Goal: Task Accomplishment & Management: Use online tool/utility

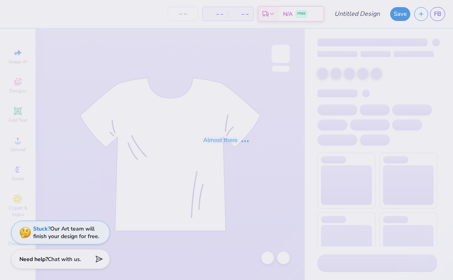
type input "Theta white tank"
type input "60"
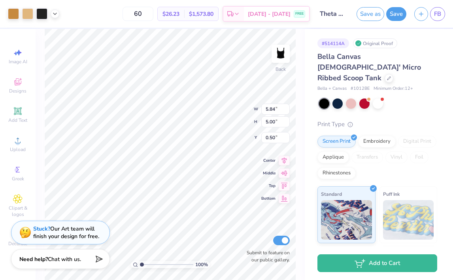
type input "6.24"
type input "0.96"
type input "3.48"
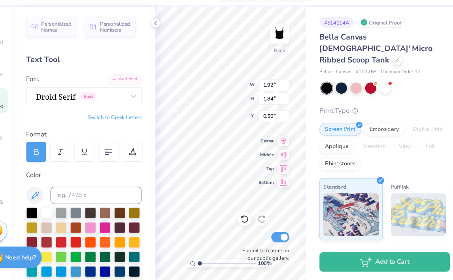
type input "1.92"
type input "1.84"
type input "1.90"
type input "1.77"
type input "0.54"
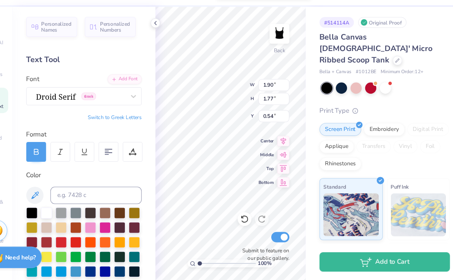
type input "1.87"
type input "1.78"
type input "0.50"
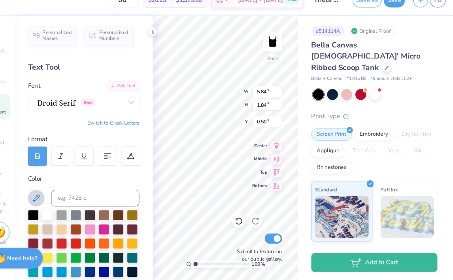
click at [56, 200] on icon at bounding box center [55, 201] width 9 height 9
click at [103, 201] on input at bounding box center [112, 202] width 84 height 16
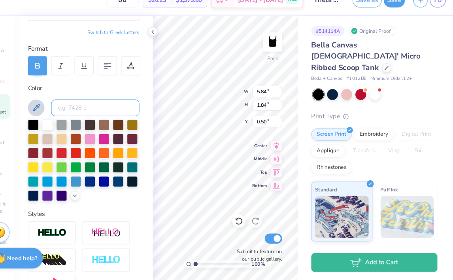
scroll to position [91, 0]
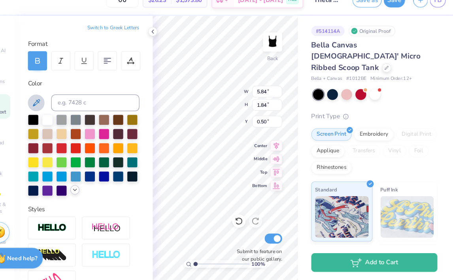
click at [92, 197] on icon at bounding box center [93, 194] width 6 height 6
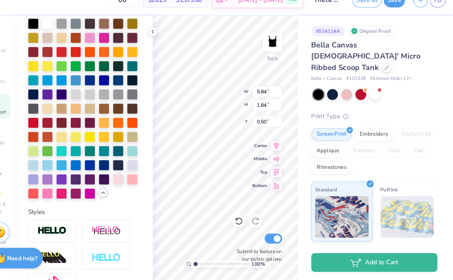
scroll to position [185, 0]
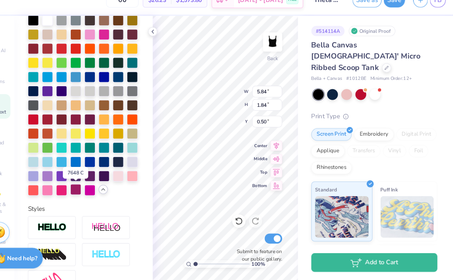
click at [92, 193] on div at bounding box center [94, 194] width 10 height 10
click at [94, 194] on div at bounding box center [94, 194] width 10 height 10
click at [94, 191] on div at bounding box center [94, 194] width 10 height 10
click at [222, 111] on div "100 % Back W 5.84 5.84 " H 1.84 1.84 " Y 0.50 0.50 " Center Middle Top Bottom S…" at bounding box center [236, 154] width 138 height 251
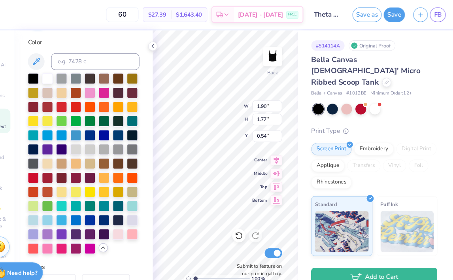
scroll to position [178, 0]
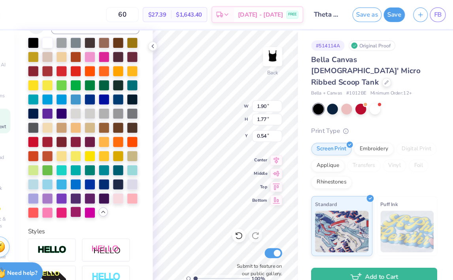
click at [94, 199] on div at bounding box center [94, 201] width 10 height 10
type input "0.50"
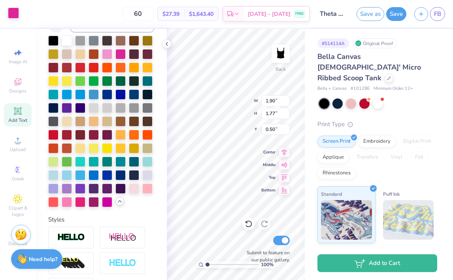
click at [9, 15] on div at bounding box center [13, 13] width 11 height 11
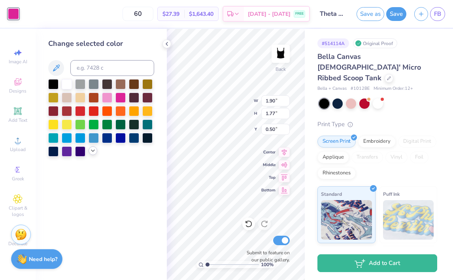
click at [94, 150] on polyline at bounding box center [92, 151] width 3 height 2
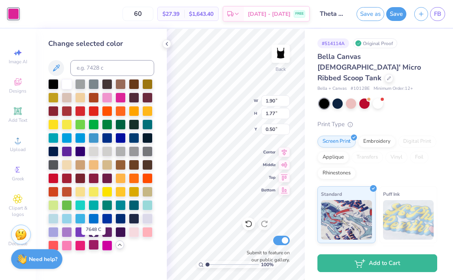
click at [92, 245] on div at bounding box center [94, 245] width 10 height 10
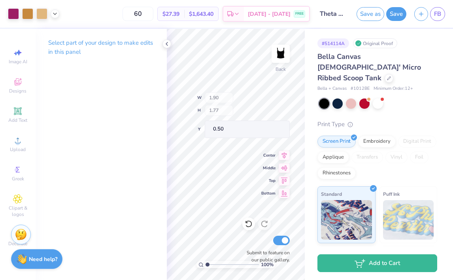
type input "1.87"
type input "1.78"
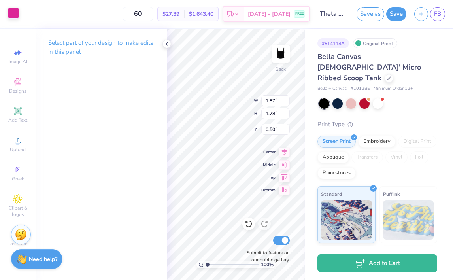
click at [8, 10] on div at bounding box center [13, 13] width 11 height 11
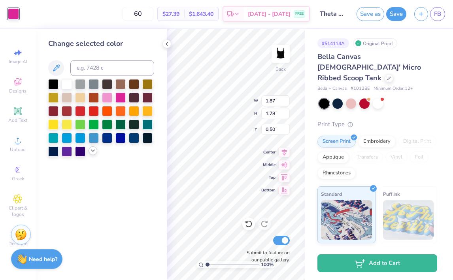
click at [92, 148] on div at bounding box center [93, 150] width 9 height 9
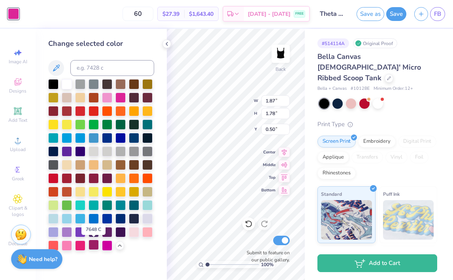
click at [93, 247] on div at bounding box center [94, 245] width 10 height 10
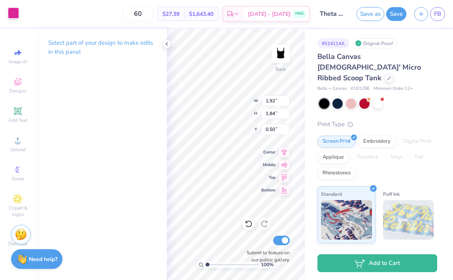
click at [9, 12] on div at bounding box center [13, 13] width 11 height 11
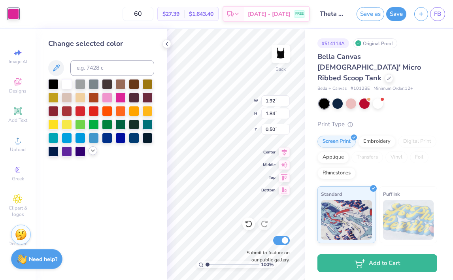
click at [90, 147] on div at bounding box center [93, 150] width 9 height 9
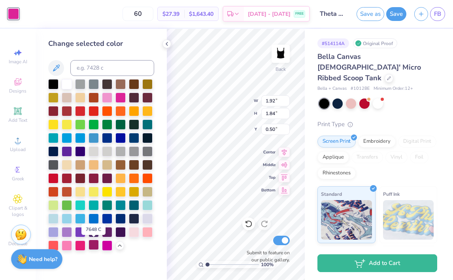
click at [96, 246] on div at bounding box center [94, 245] width 10 height 10
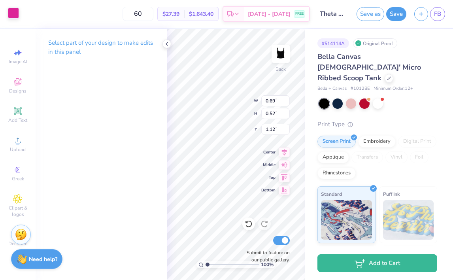
click at [11, 10] on div at bounding box center [13, 13] width 11 height 11
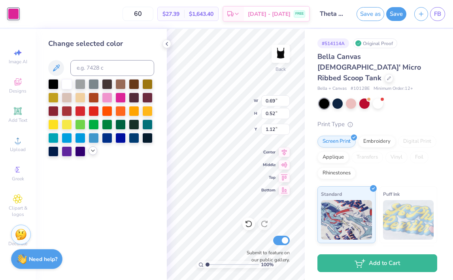
click at [91, 153] on icon at bounding box center [93, 151] width 6 height 6
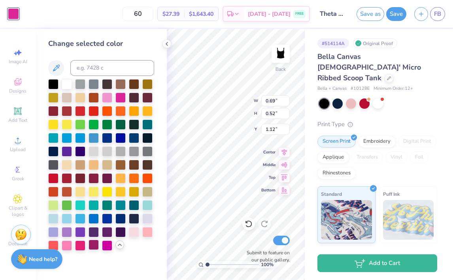
click at [95, 246] on div at bounding box center [94, 245] width 10 height 10
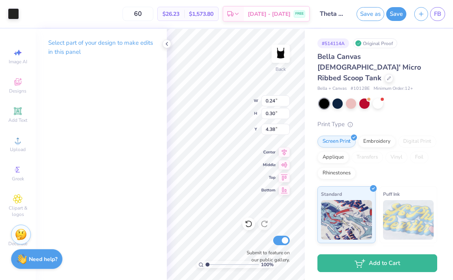
type input "2.94"
type input "0.54"
type input "3.51"
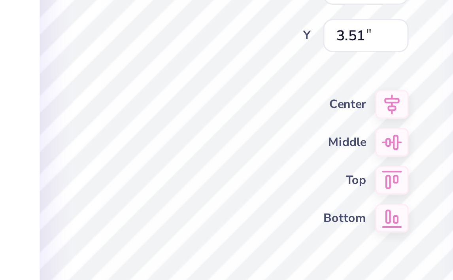
type input "1.60"
type input "0.06"
type input "5.17"
type input "2.97"
type input "2.71"
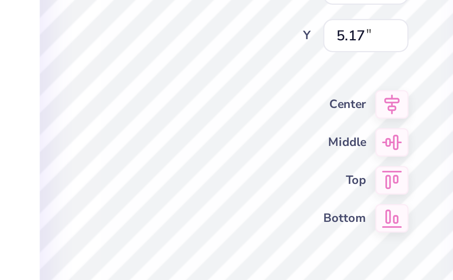
type input "2.62"
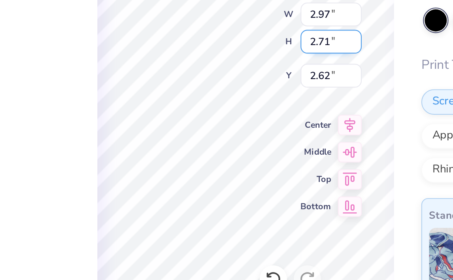
click at [237, 114] on div "100 % Back W 2.97 2.97 " H 2.71 2.71 " Y 2.62 2.62 " Center Middle Top Bottom S…" at bounding box center [236, 154] width 138 height 251
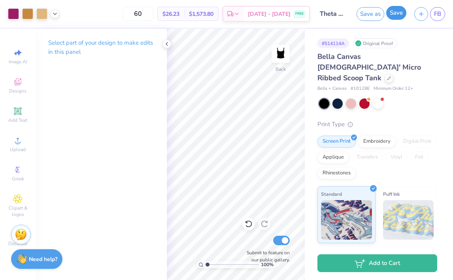
click at [396, 15] on button "Save" at bounding box center [396, 13] width 20 height 14
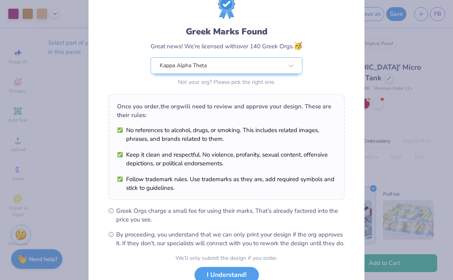
scroll to position [90, 0]
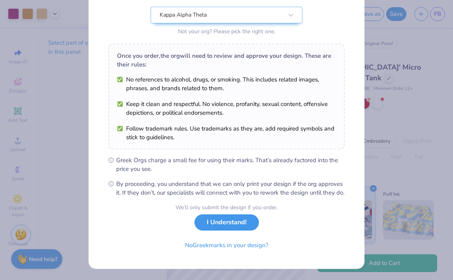
click at [210, 225] on button "I Understand!" at bounding box center [227, 222] width 64 height 16
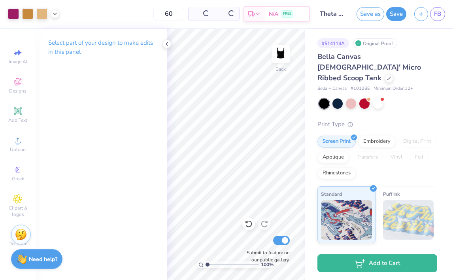
scroll to position [0, 0]
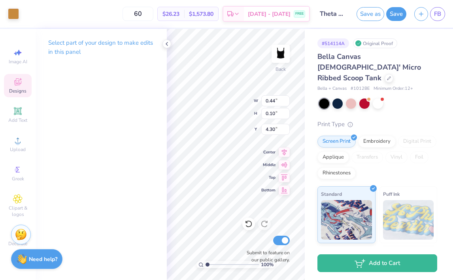
click at [15, 84] on icon at bounding box center [18, 82] width 6 height 5
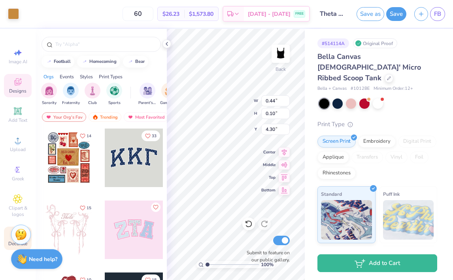
click at [7, 242] on div "Decorate" at bounding box center [18, 238] width 28 height 23
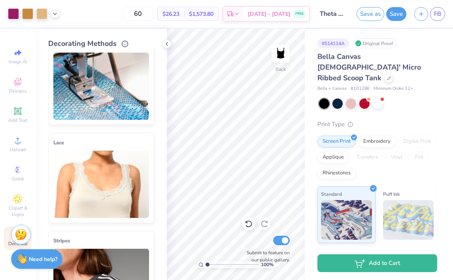
scroll to position [0, 0]
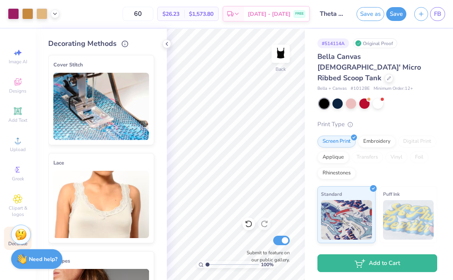
click at [126, 203] on img at bounding box center [101, 204] width 96 height 67
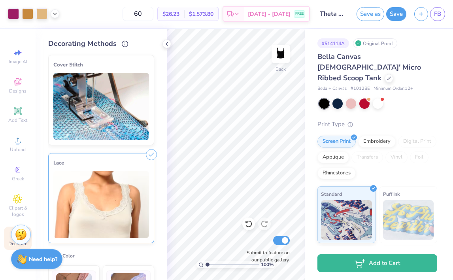
click at [110, 204] on img at bounding box center [101, 204] width 96 height 67
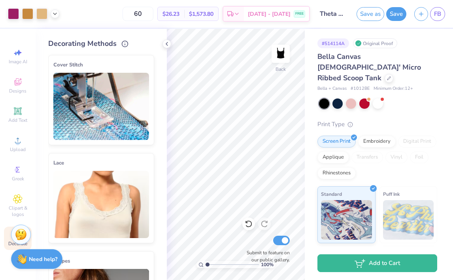
click at [152, 156] on icon at bounding box center [151, 155] width 11 height 11
click at [153, 155] on icon at bounding box center [151, 155] width 11 height 11
click at [19, 114] on icon at bounding box center [18, 111] width 6 height 6
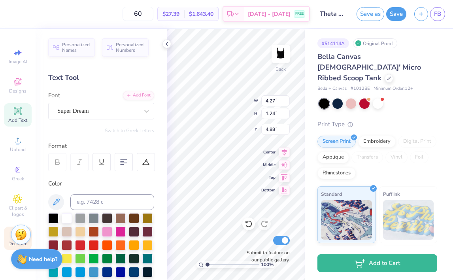
click at [10, 239] on div "Decorate" at bounding box center [18, 238] width 28 height 23
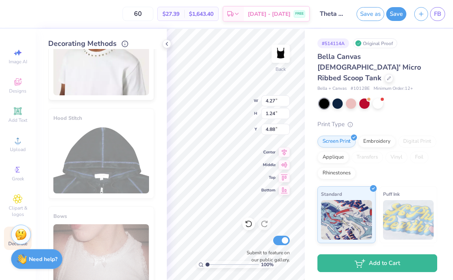
scroll to position [462, 0]
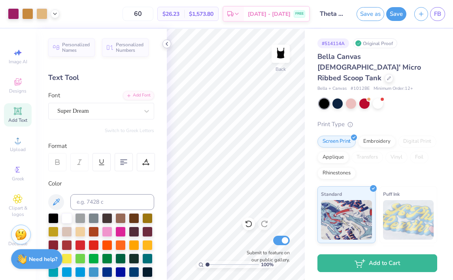
click at [167, 44] on polyline at bounding box center [167, 43] width 2 height 3
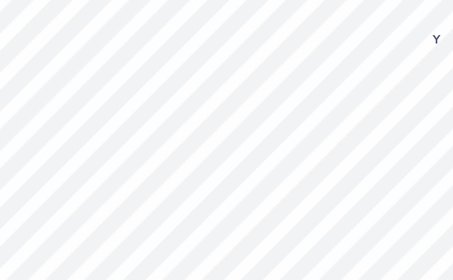
type input "2.97"
type input "2.71"
type input "2.60"
type input "1.68"
type input "1.12"
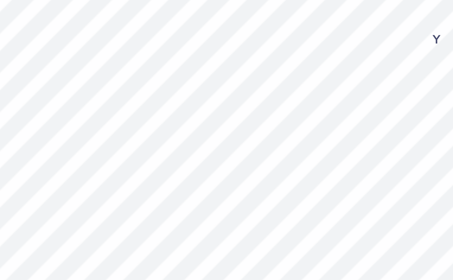
type input "4.08"
type input "2.94"
type input "0.54"
type input "3.51"
type input "6.24"
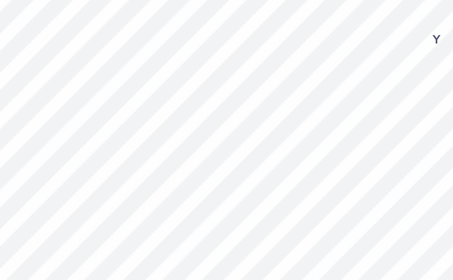
type input "0.96"
type input "3.48"
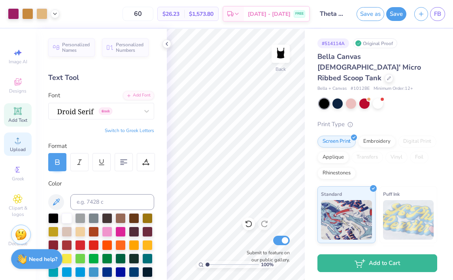
click at [15, 149] on span "Upload" at bounding box center [18, 149] width 16 height 6
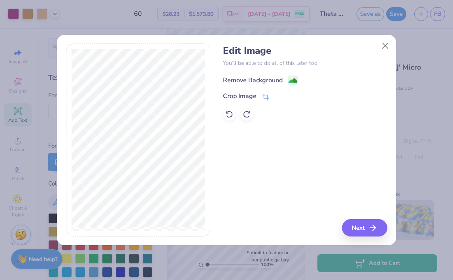
click at [261, 76] on div "Remove Background" at bounding box center [253, 80] width 60 height 9
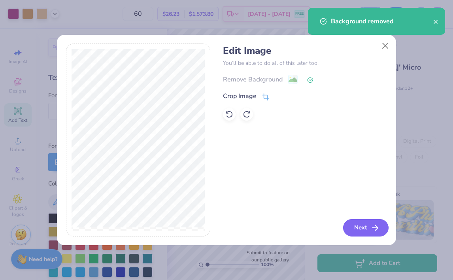
click at [359, 228] on button "Next" at bounding box center [365, 227] width 45 height 17
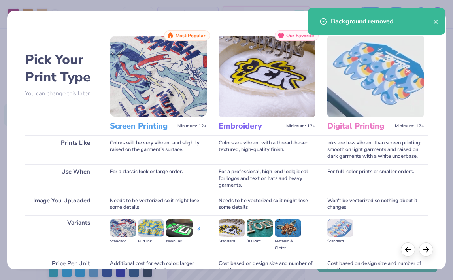
scroll to position [75, 0]
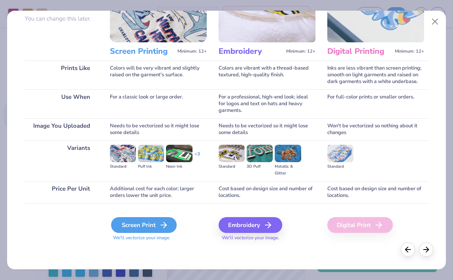
click at [152, 222] on div "Screen Print" at bounding box center [144, 225] width 66 height 16
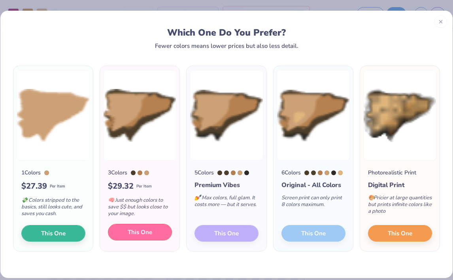
click at [161, 231] on button "This One" at bounding box center [140, 232] width 64 height 17
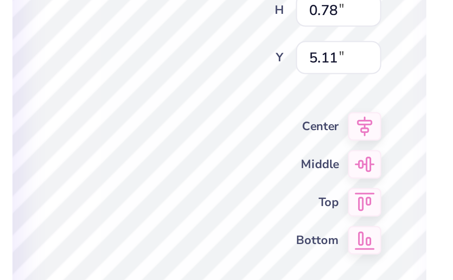
drag, startPoint x: 233, startPoint y: 169, endPoint x: 228, endPoint y: 170, distance: 4.5
click at [228, 170] on div at bounding box center [226, 140] width 453 height 280
type input "0.77"
type input "1.07"
type input "4.97"
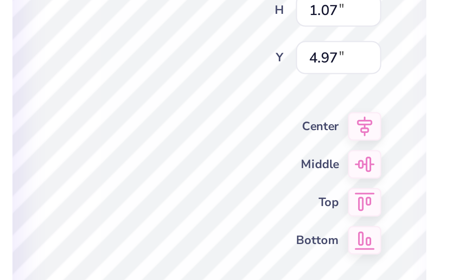
type input "0.24"
type input "0.34"
type input "5.69"
type input "2.27"
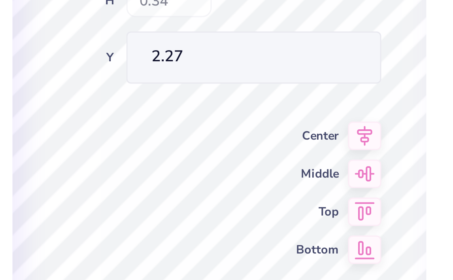
type input "2.97"
type input "2.71"
type input "2.60"
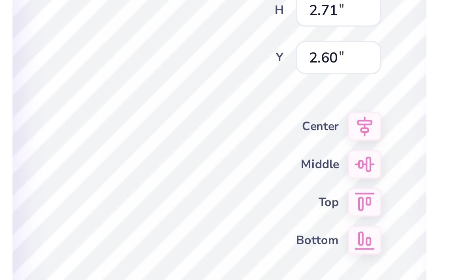
type input "0.24"
type input "0.34"
type input "2.27"
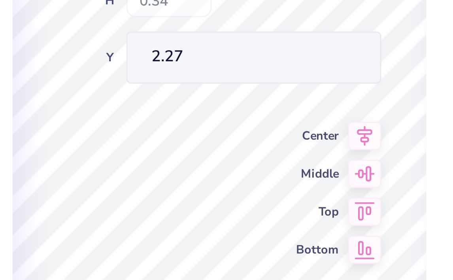
type input "0.26"
type input "0.35"
type input "2.26"
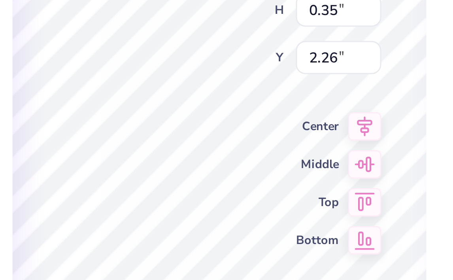
type input "3.01"
type input "2.71"
type input "2.60"
type input "3.01"
type input "2.71"
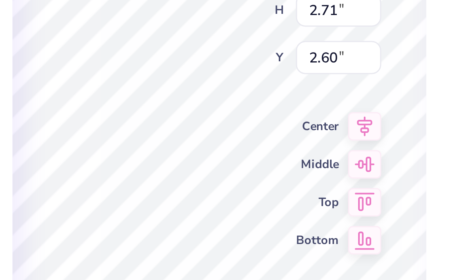
type input "2.60"
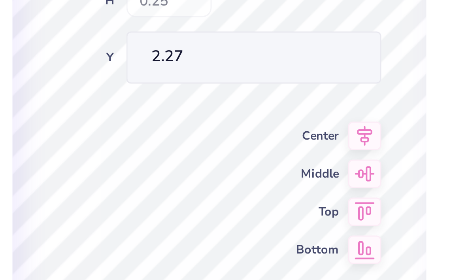
type input "0.18"
type input "0.25"
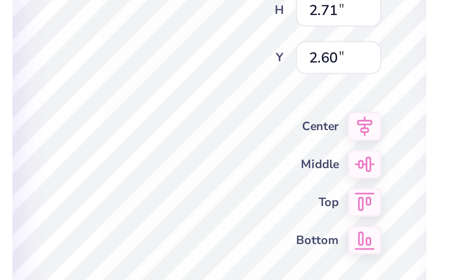
type input "3.01"
type input "2.71"
type input "2.60"
type input "3.22"
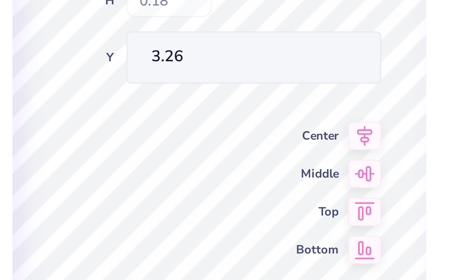
type input "0.25"
type input "0.18"
type input "3.26"
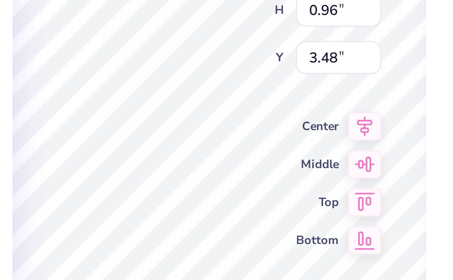
type input "6.24"
type input "0.96"
type input "3.48"
type input "0.25"
type input "0.18"
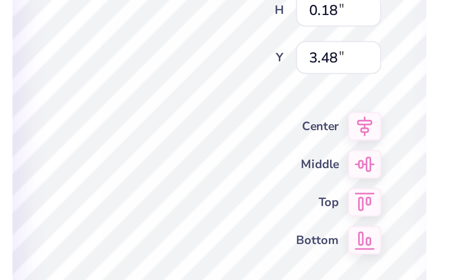
type input "3.65"
type input "6.24"
type input "0.96"
type input "3.61"
type input "1.77"
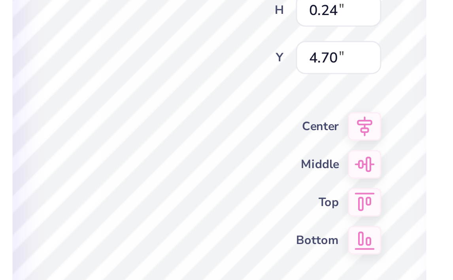
type input "0.24"
type input "4.70"
type input "3.01"
type input "2.71"
type input "2.60"
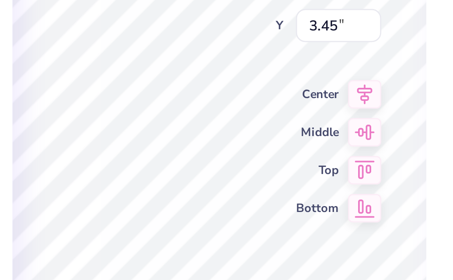
type input "3.61"
type input "6.24"
type input "0.96"
type input "0.29"
type input "0.21"
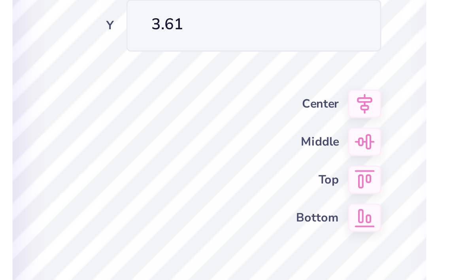
type input "3.45"
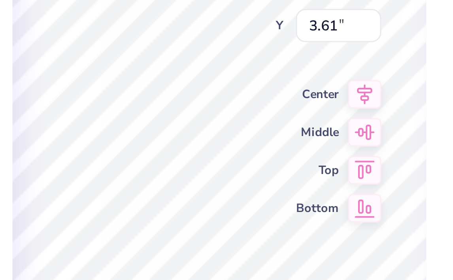
type input "0.29"
type input "0.21"
type input "3.45"
type input "0.27"
type input "0.20"
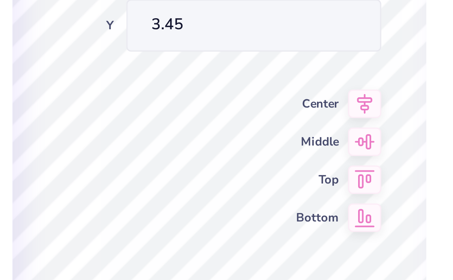
type input "0.29"
type input "0.21"
type input "3.47"
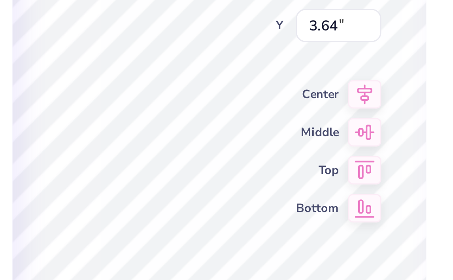
type input "0.07"
type input "0.05"
type input "3.64"
type input "0.80"
type input "0.58"
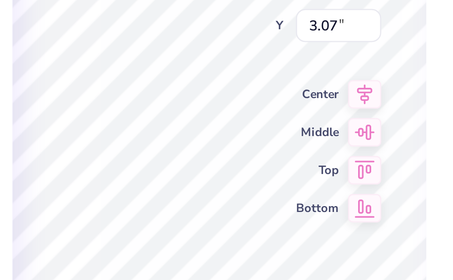
type input "5.50"
type input "0.26"
type input "0.19"
type input "5.92"
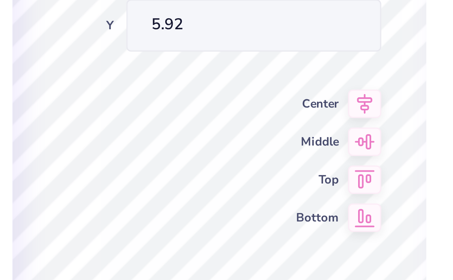
type input "0.19"
type input "0.26"
type input "5.86"
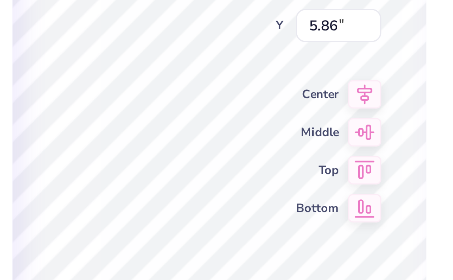
type input "5.37"
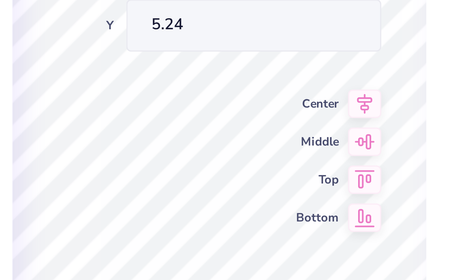
type input "5.24"
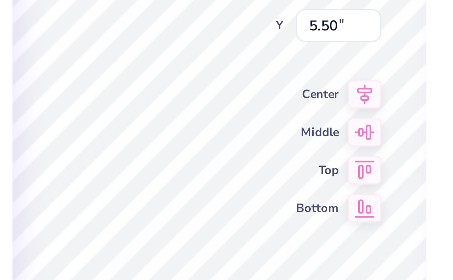
type input "5.50"
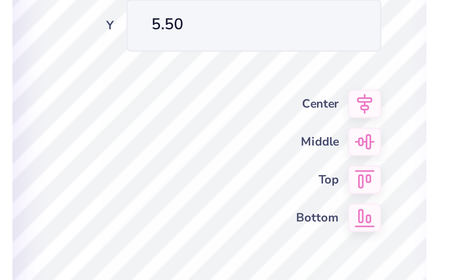
type input "0.19"
type input "0.24"
type input "5.26"
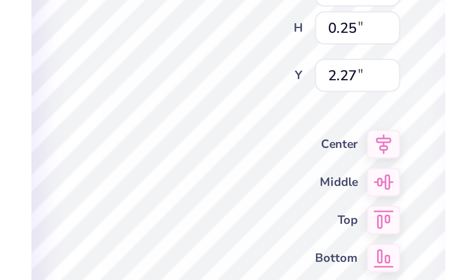
type input "1.84"
type input "1.14"
type input "2.85"
type input "0.18"
type input "0.25"
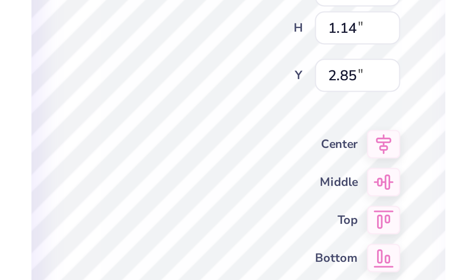
type input "2.27"
type input "0.19"
type input "0.26"
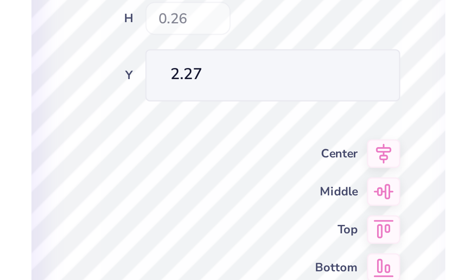
type input "2.97"
type input "2.71"
type input "2.60"
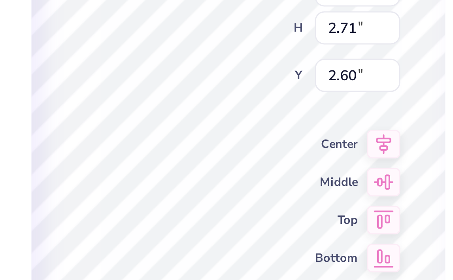
type input "0.19"
type input "0.26"
type input "2.27"
type input "3.01"
type input "2.71"
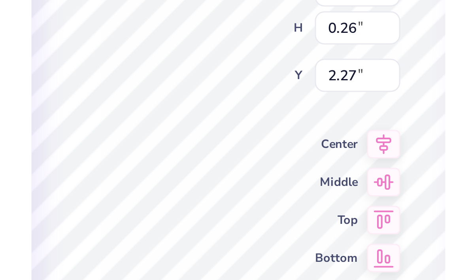
type input "2.60"
type input "0.19"
type input "0.26"
type input "2.27"
type input "3.01"
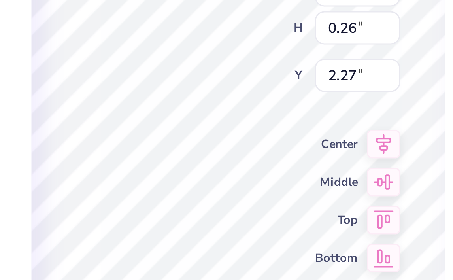
type input "2.71"
type input "2.60"
type input "1.87"
type input "1.78"
type input "0.50"
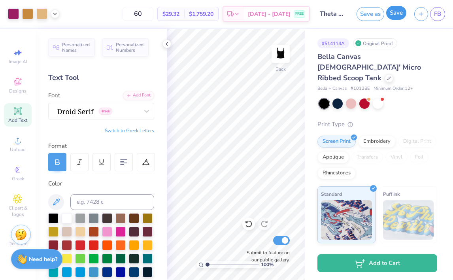
click at [400, 7] on button "Save" at bounding box center [396, 13] width 20 height 14
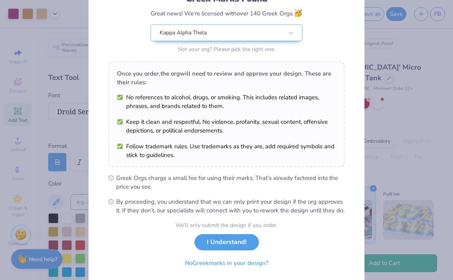
scroll to position [90, 0]
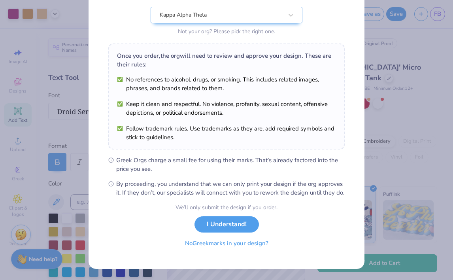
click at [201, 243] on button "No Greek marks in your design?" at bounding box center [226, 243] width 97 height 16
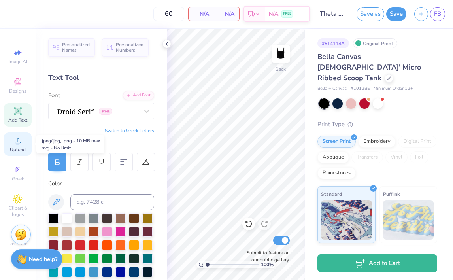
click at [18, 145] on circle at bounding box center [17, 143] width 4 height 4
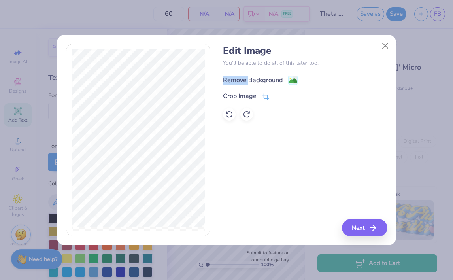
click at [249, 75] on div "Remove Background" at bounding box center [305, 79] width 164 height 10
click at [249, 75] on div "Remove Background" at bounding box center [260, 80] width 75 height 10
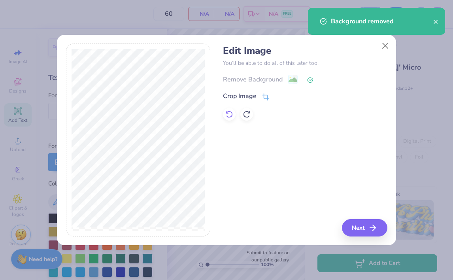
click at [227, 114] on icon at bounding box center [229, 114] width 8 height 8
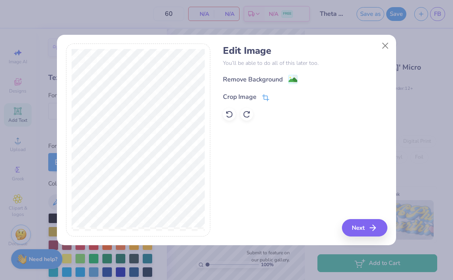
click at [267, 94] on icon at bounding box center [265, 97] width 7 height 7
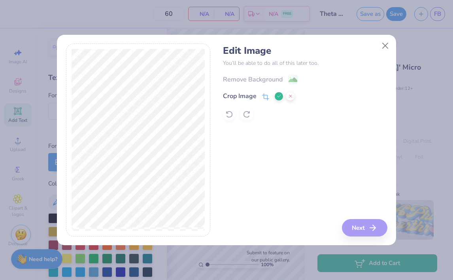
click at [247, 76] on div "Remove Background Crop Image" at bounding box center [305, 97] width 164 height 46
click at [284, 120] on div "Remove Background Crop Image" at bounding box center [305, 97] width 164 height 46
click at [291, 96] on icon at bounding box center [290, 96] width 5 height 5
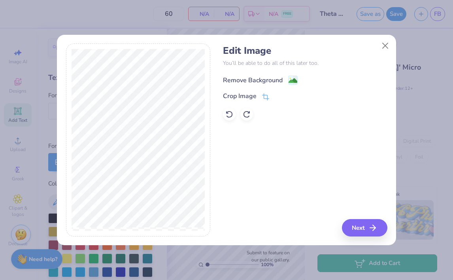
click at [271, 80] on div "Remove Background" at bounding box center [253, 80] width 60 height 9
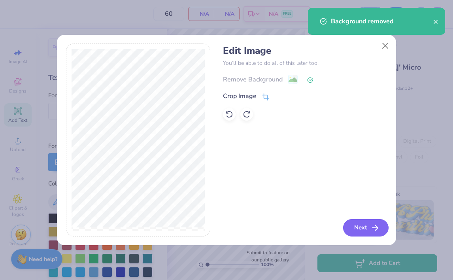
click at [358, 230] on button "Next" at bounding box center [365, 227] width 45 height 17
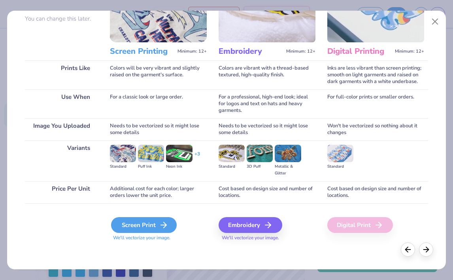
click at [139, 221] on div "Screen Print" at bounding box center [144, 225] width 66 height 16
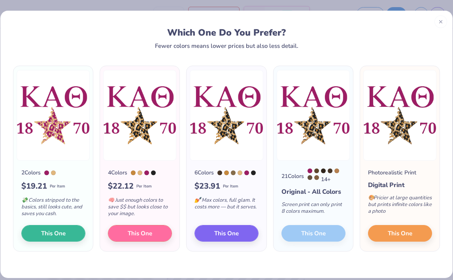
scroll to position [5, 0]
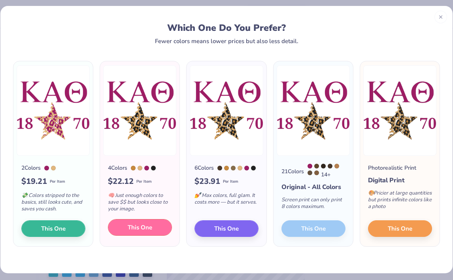
click at [128, 226] on span "This One" at bounding box center [140, 227] width 25 height 9
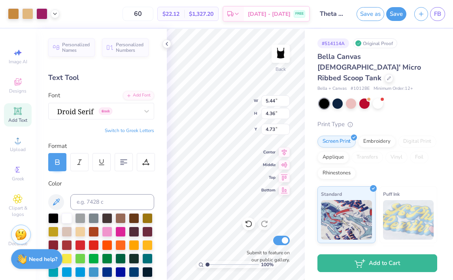
type input "5.44"
type input "4.36"
type input "0.50"
type input "6.54"
type input "5.24"
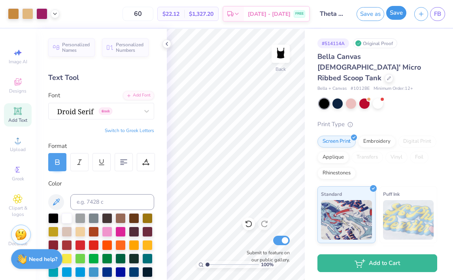
click at [399, 9] on button "Save" at bounding box center [396, 13] width 20 height 14
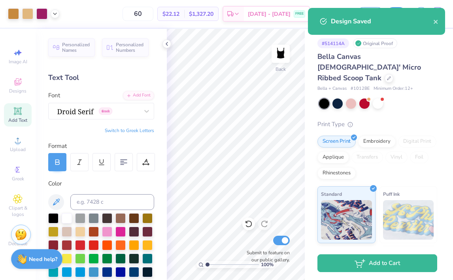
click at [312, 38] on div "Design Saved" at bounding box center [377, 24] width 140 height 36
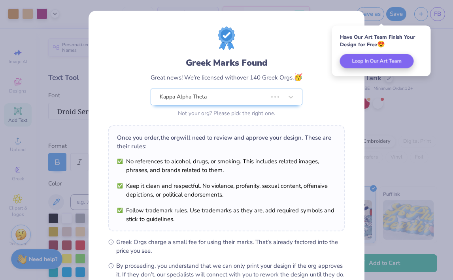
click at [332, 16] on body "Art colors 60 $22.12 Per Item $1,327.20 Total Est. Delivery [DATE] - [DATE] FRE…" at bounding box center [226, 140] width 453 height 280
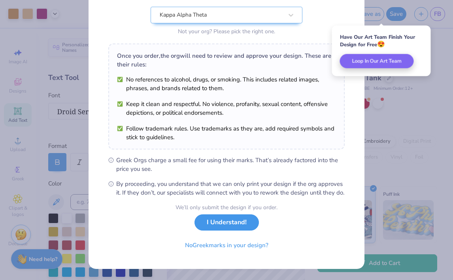
click at [214, 225] on button "I Understand!" at bounding box center [227, 222] width 64 height 16
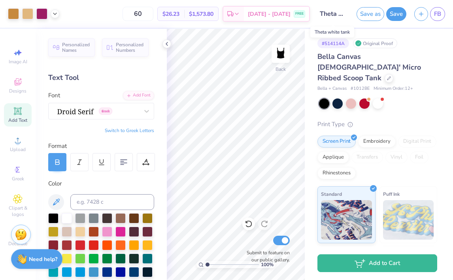
click at [338, 15] on input "Theta white tank" at bounding box center [333, 14] width 39 height 16
click at [333, 15] on input "Theta white tank" at bounding box center [333, 14] width 39 height 16
click at [324, 15] on input "Theta white tank" at bounding box center [333, 14] width 39 height 16
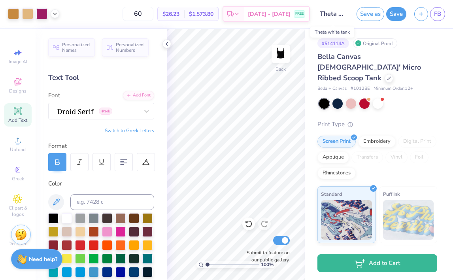
click at [324, 15] on input "Theta white tank" at bounding box center [333, 14] width 39 height 16
click at [365, 15] on button "Save as" at bounding box center [371, 13] width 28 height 14
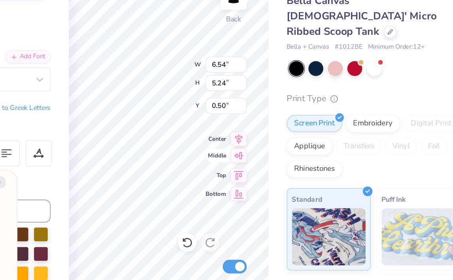
click at [262, 167] on div "100 % Back W 6.54 6.54 " H 5.24 5.24 " Y 0.50 0.50 " Center Middle Top Bottom S…" at bounding box center [236, 154] width 138 height 251
type textarea "x"
type input "0.60"
type input "0.53"
type input "3.86"
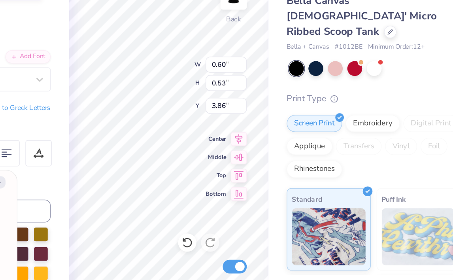
type textarea "x"
type input "0.26"
type input "0.29"
type input "3.65"
type textarea "x"
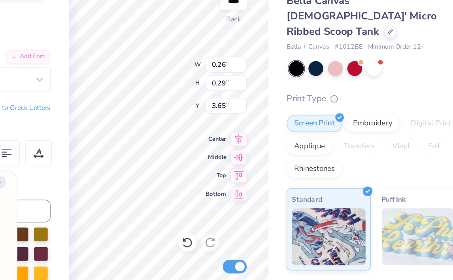
type input "1.42"
type input "1.92"
type input "2.74"
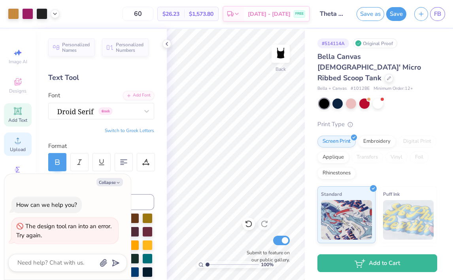
click at [18, 135] on div "Upload" at bounding box center [18, 144] width 28 height 23
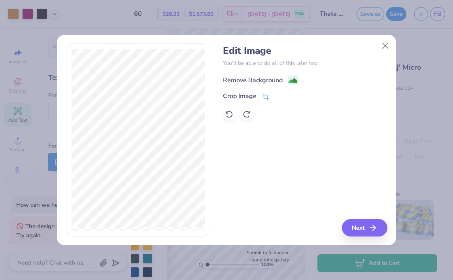
click at [261, 81] on div "Remove Background" at bounding box center [253, 80] width 60 height 9
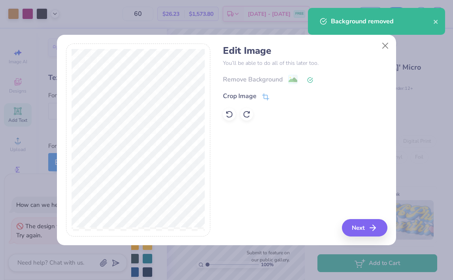
click at [293, 78] on div "Remove Background" at bounding box center [305, 79] width 164 height 10
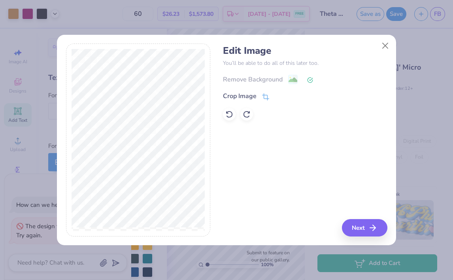
click at [295, 76] on div "Remove Background" at bounding box center [305, 79] width 164 height 10
click at [387, 45] on button "Close" at bounding box center [385, 45] width 15 height 15
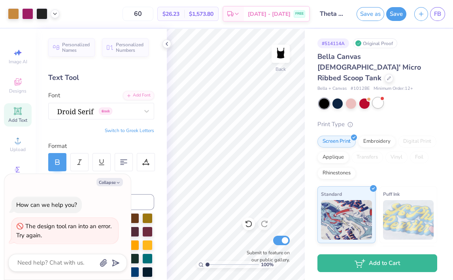
click at [380, 98] on div at bounding box center [378, 103] width 10 height 10
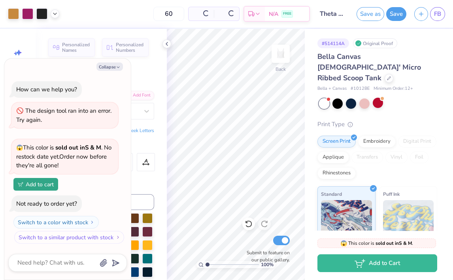
scroll to position [99, 0]
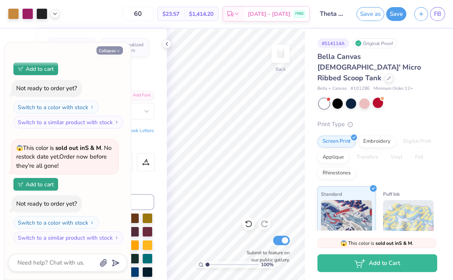
click at [117, 53] on button "Collapse" at bounding box center [110, 50] width 27 height 8
type textarea "x"
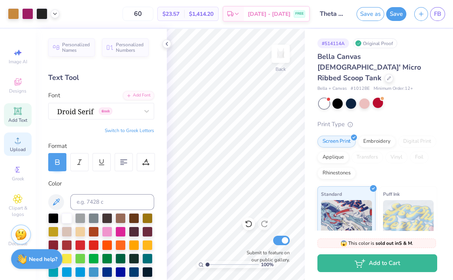
click at [12, 142] on div "Upload" at bounding box center [18, 144] width 28 height 23
click at [15, 142] on icon at bounding box center [18, 141] width 6 height 6
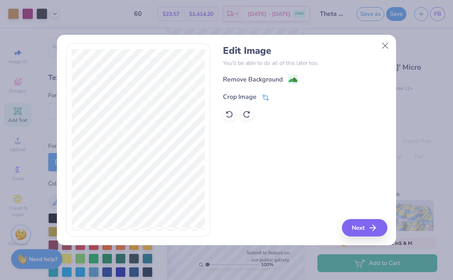
click at [247, 96] on div "Crop Image" at bounding box center [240, 96] width 34 height 9
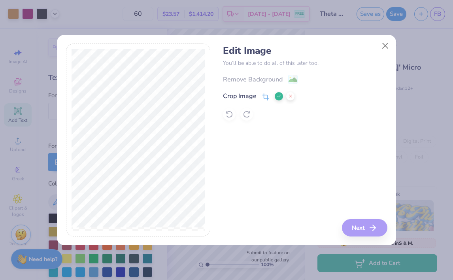
click at [290, 98] on icon at bounding box center [290, 96] width 5 height 5
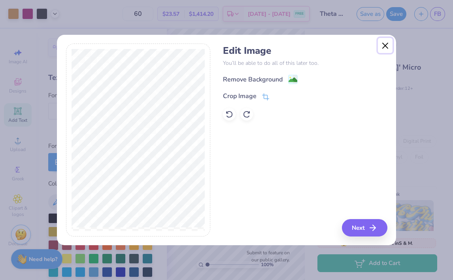
click at [386, 44] on button "Close" at bounding box center [385, 45] width 15 height 15
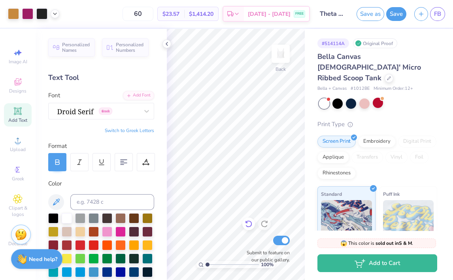
click at [248, 224] on icon at bounding box center [249, 224] width 8 height 8
drag, startPoint x: 245, startPoint y: 223, endPoint x: 282, endPoint y: 239, distance: 40.6
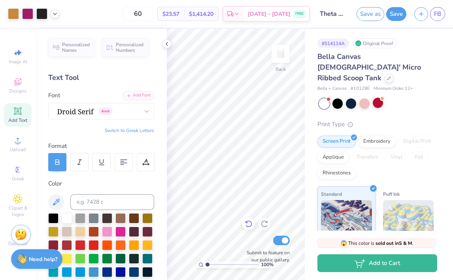
click at [246, 223] on icon at bounding box center [249, 224] width 8 height 8
click at [282, 239] on input "Submit to feature on our public gallery." at bounding box center [281, 240] width 17 height 9
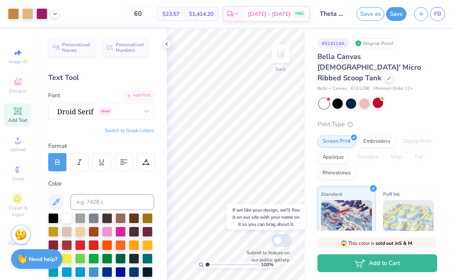
click at [282, 239] on input "Submit to feature on our public gallery." at bounding box center [281, 240] width 17 height 9
checkbox input "true"
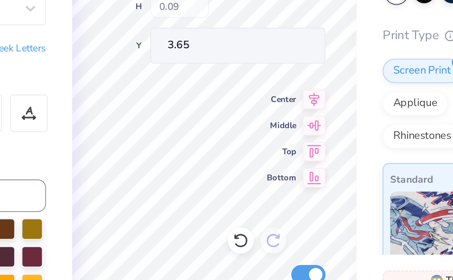
type input "3.65"
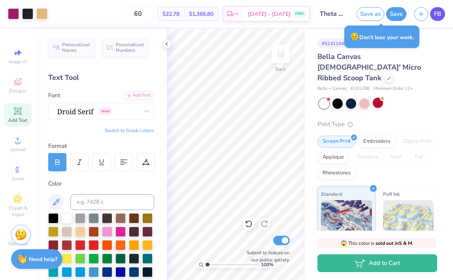
click at [438, 14] on span "FB" at bounding box center [437, 13] width 7 height 9
